Goal: Information Seeking & Learning: Learn about a topic

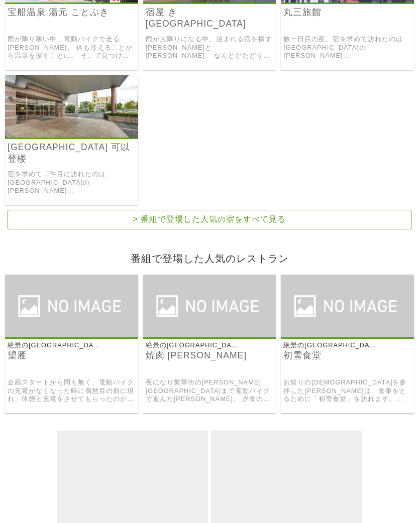
scroll to position [409, 0]
click at [30, 341] on p "絶景の[GEOGRAPHIC_DATA]をぐるっと125キロ！" at bounding box center [55, 345] width 100 height 9
click at [16, 350] on link "望雁" at bounding box center [72, 356] width 128 height 12
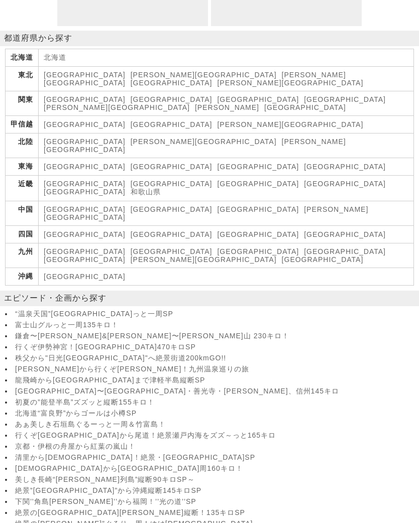
scroll to position [482, 0]
click at [81, 186] on link "[GEOGRAPHIC_DATA]" at bounding box center [85, 184] width 82 height 8
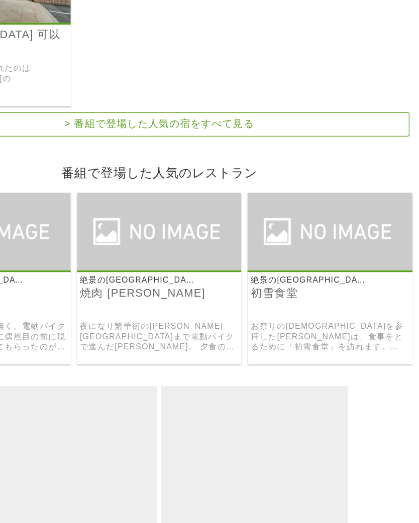
scroll to position [440, 0]
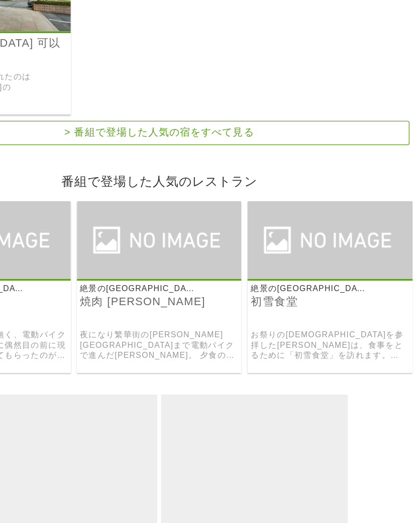
click at [298, 347] on link "お祭りの[DEMOGRAPHIC_DATA]を参拝した[PERSON_NAME]は、食事をとるために「初雪食堂」を訪れます。 「他人どんぶり」と「ハンバークメ…" at bounding box center [347, 359] width 128 height 25
